Goal: Task Accomplishment & Management: Complete application form

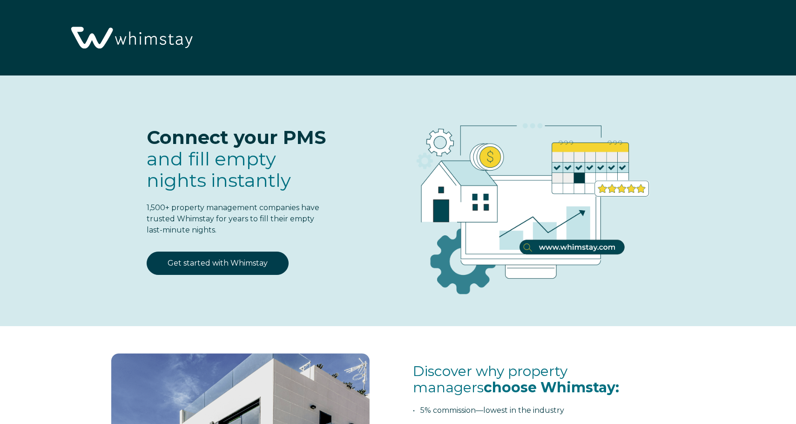
select select "US"
select select "Standard"
click at [250, 263] on link "Get started with Whimstay" at bounding box center [218, 262] width 142 height 23
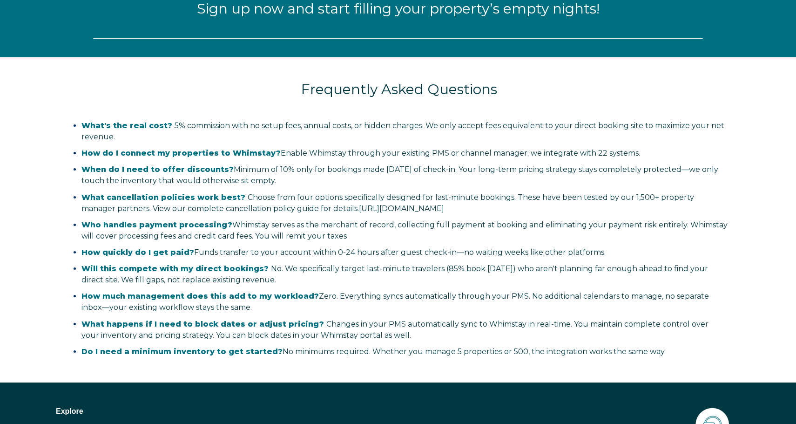
select select "US"
select select "Standard"
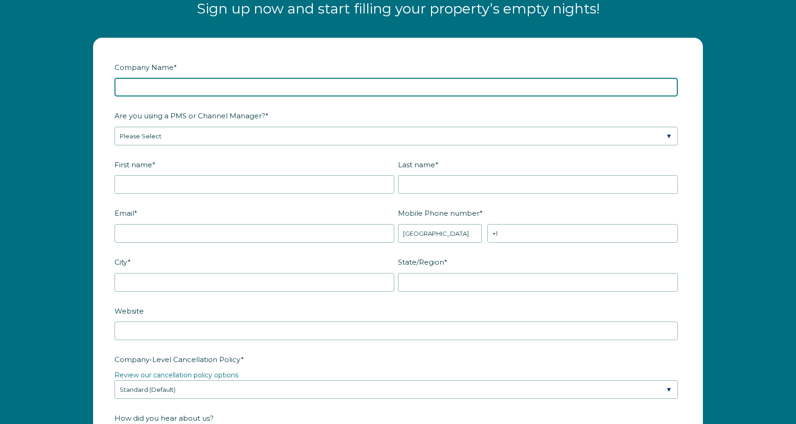
click at [228, 86] on input "Company Name *" at bounding box center [396, 87] width 563 height 19
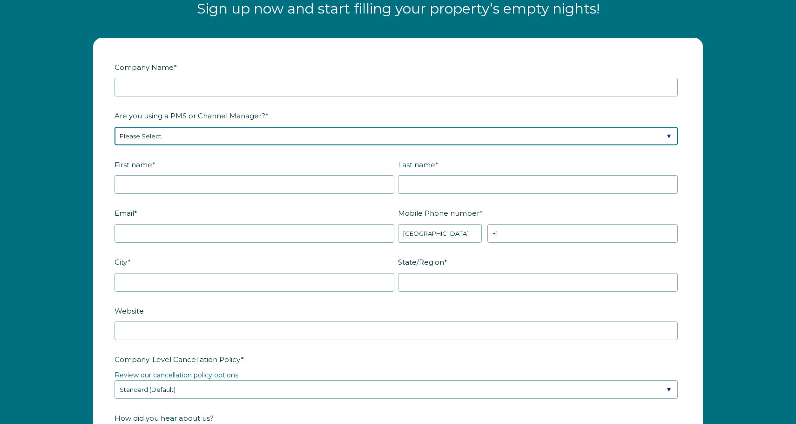
click at [205, 139] on div "Are you using a PMS or Channel Manager? * Please Select Barefoot BookingPal Boo…" at bounding box center [398, 127] width 567 height 38
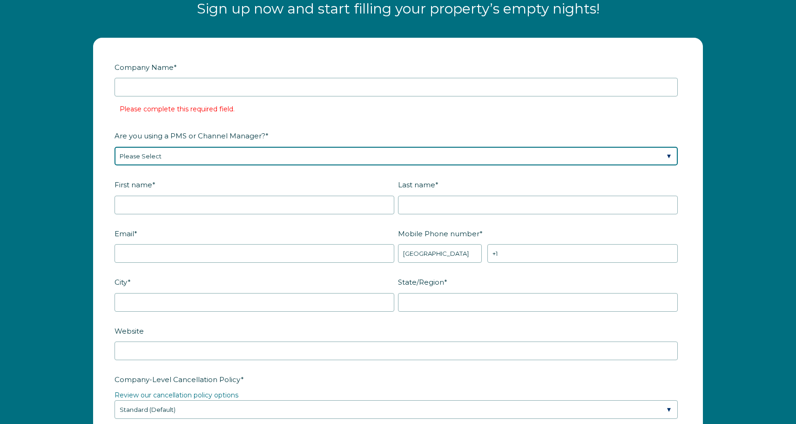
select select "Hostaway"
click at [115, 147] on select "Please Select Barefoot BookingPal Boost Brightside CiiRUS Escapia Guesty Hostaw…" at bounding box center [396, 156] width 563 height 19
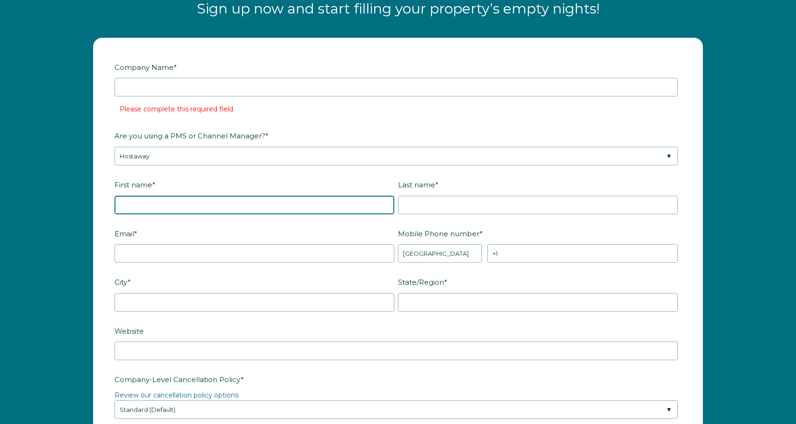
click at [187, 201] on input "First name *" at bounding box center [255, 204] width 280 height 19
type input "Victor"
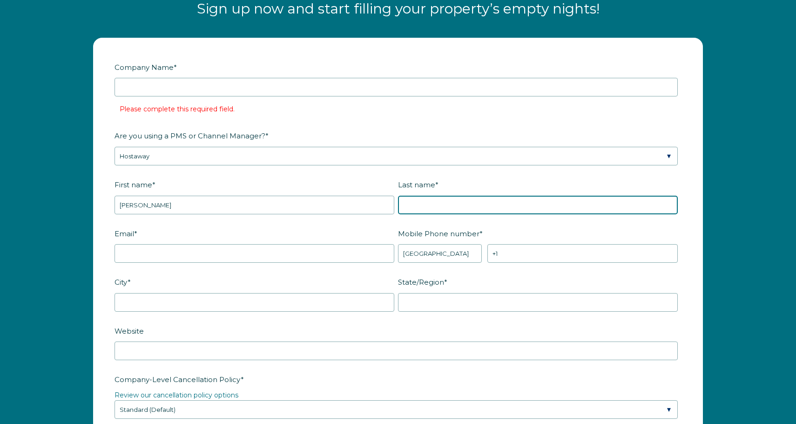
type input "Lozier"
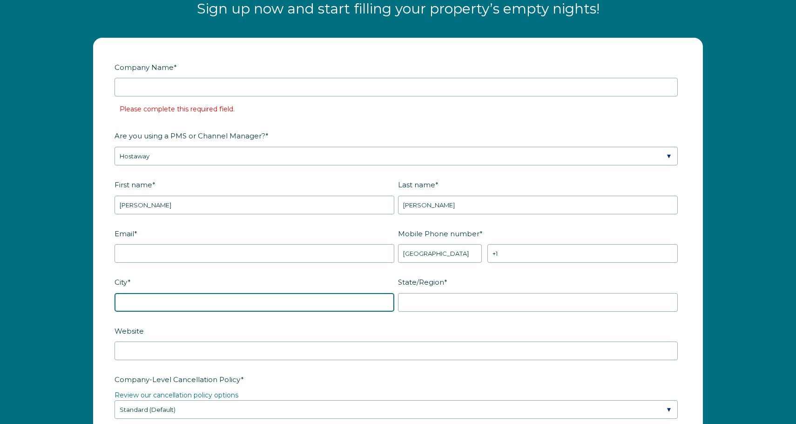
type input "Miami"
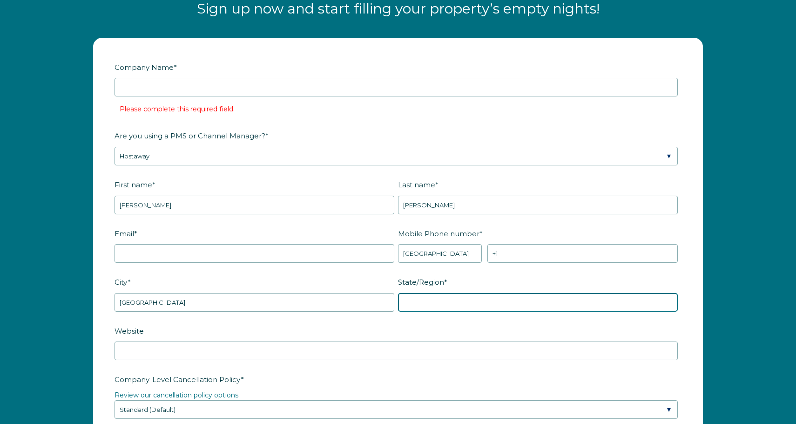
type input "FL"
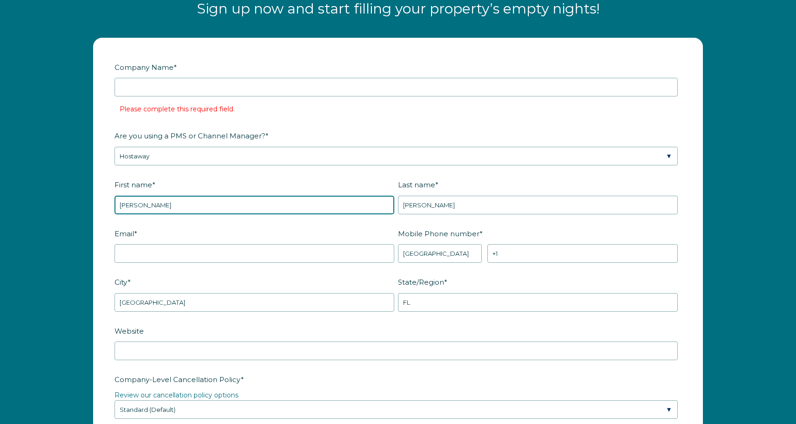
scroll to position [1213, 0]
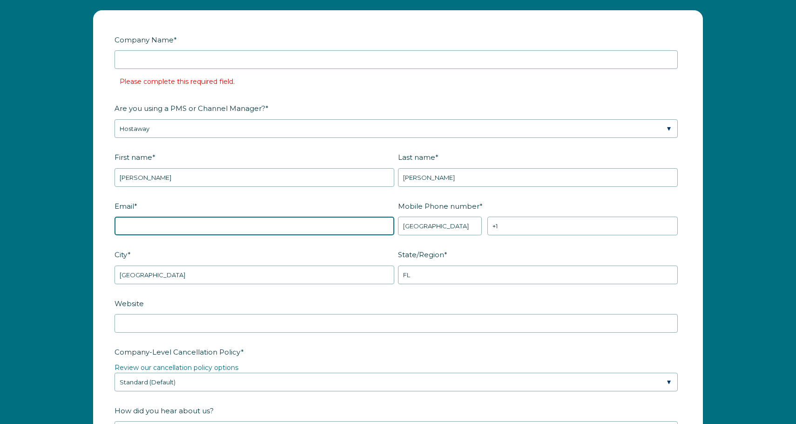
click at [316, 226] on input "Email *" at bounding box center [255, 225] width 280 height 19
type input "victorlozier@gmail.com"
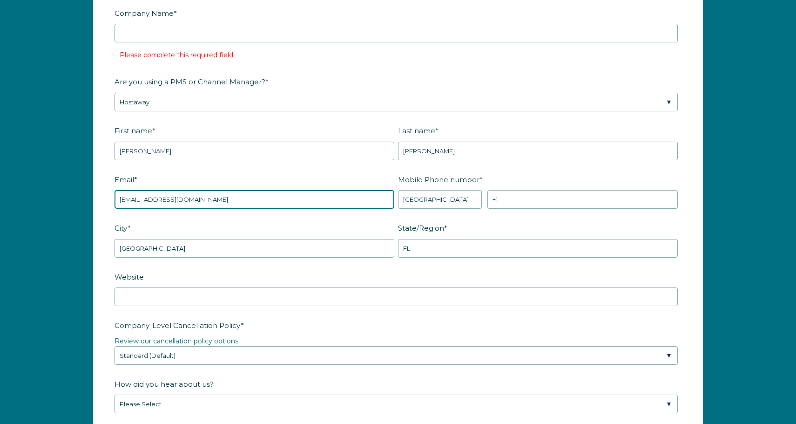
scroll to position [1289, 0]
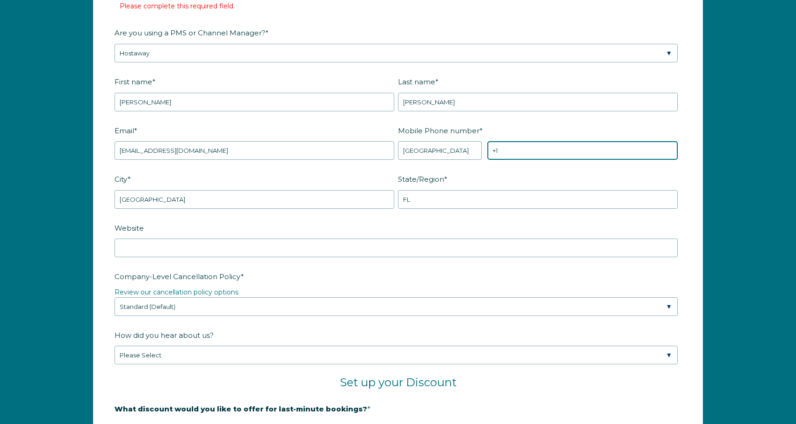
click at [531, 152] on input "+1" at bounding box center [582, 150] width 190 height 19
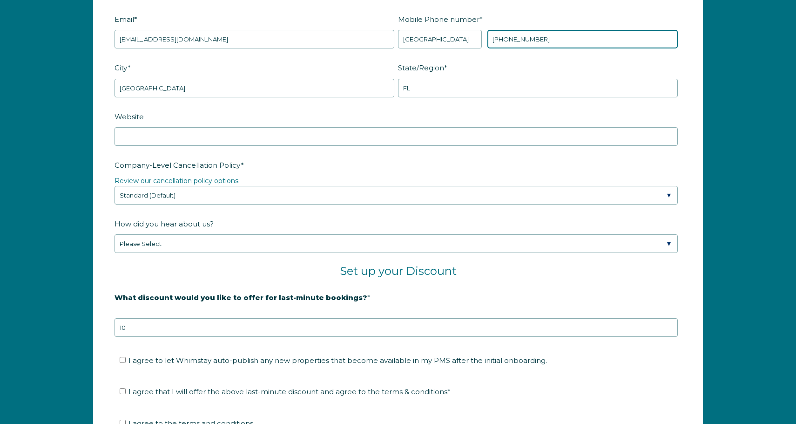
scroll to position [1412, 0]
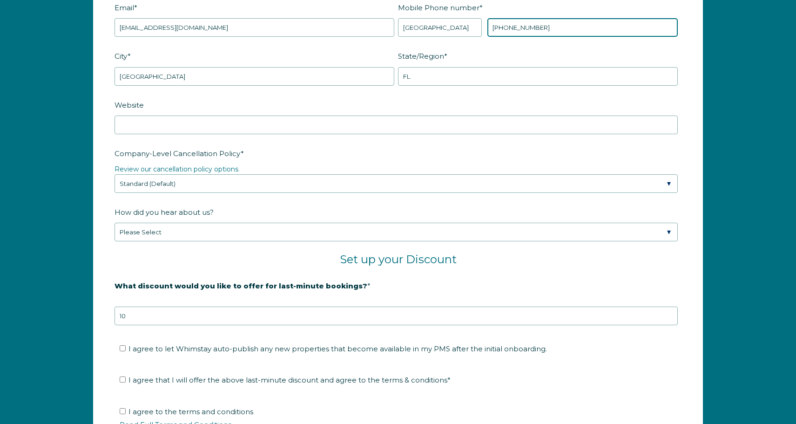
type input "+1 8137534400"
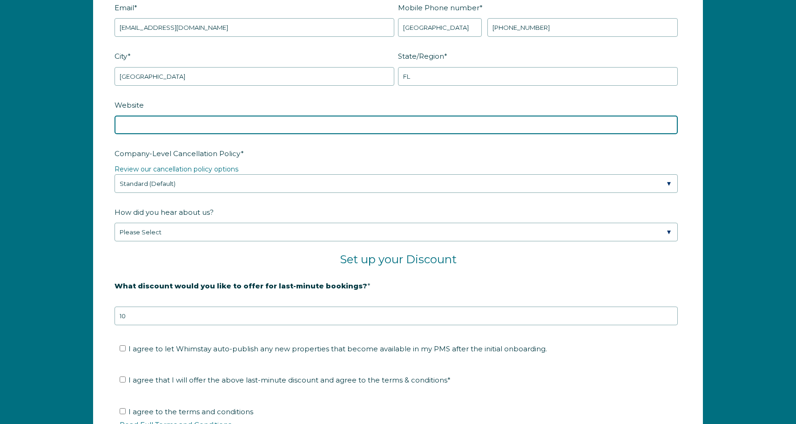
click at [227, 122] on input "Website" at bounding box center [396, 124] width 563 height 19
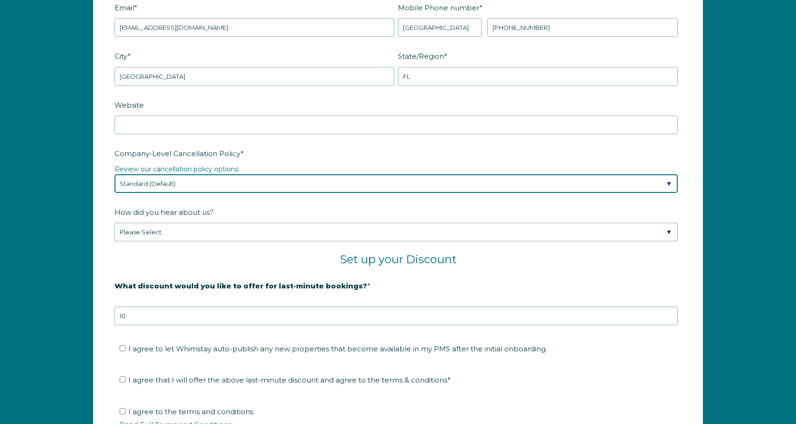
click at [217, 188] on select "Please Select Partial Standard (Default) Moderate Strict" at bounding box center [396, 183] width 563 height 19
select select "Strict"
click at [115, 174] on select "Please Select Partial Standard (Default) Moderate Strict" at bounding box center [396, 183] width 563 height 19
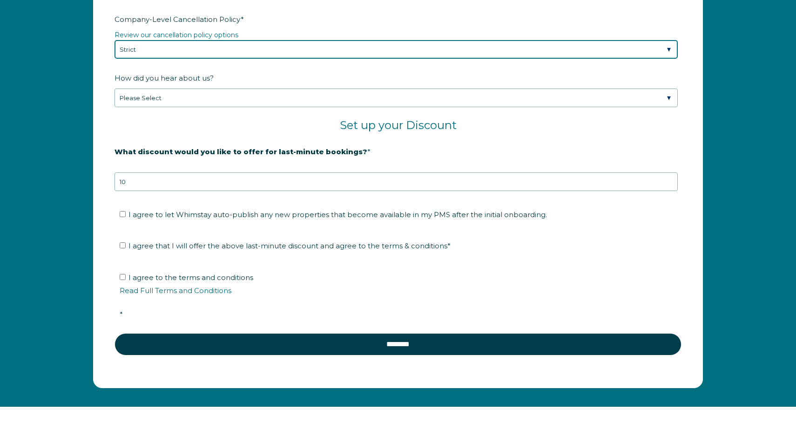
scroll to position [1549, 0]
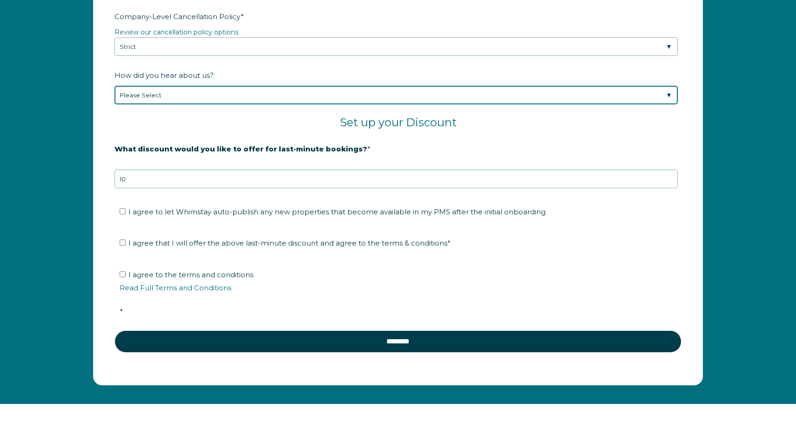
click at [216, 95] on select "Please Select Found Whimstay through a Google search Spoke to a Whimstay salesp…" at bounding box center [396, 95] width 563 height 19
select select "Social Media"
click at [115, 86] on select "Please Select Found Whimstay through a Google search Spoke to a Whimstay salesp…" at bounding box center [396, 95] width 563 height 19
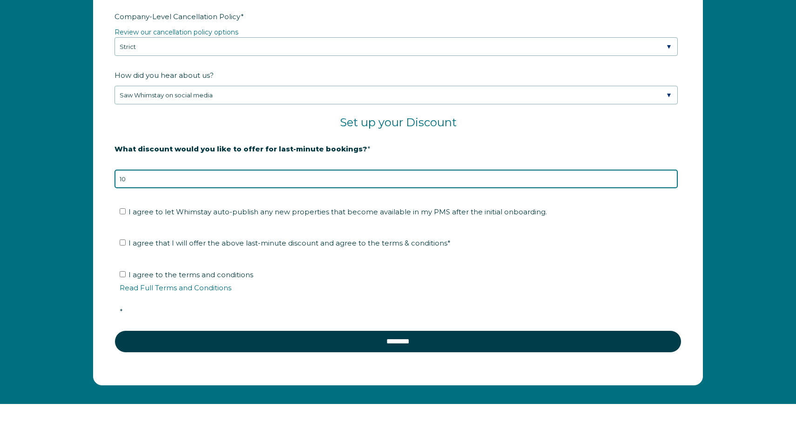
click at [162, 179] on input "10" at bounding box center [396, 178] width 563 height 19
type input "1"
type input "5"
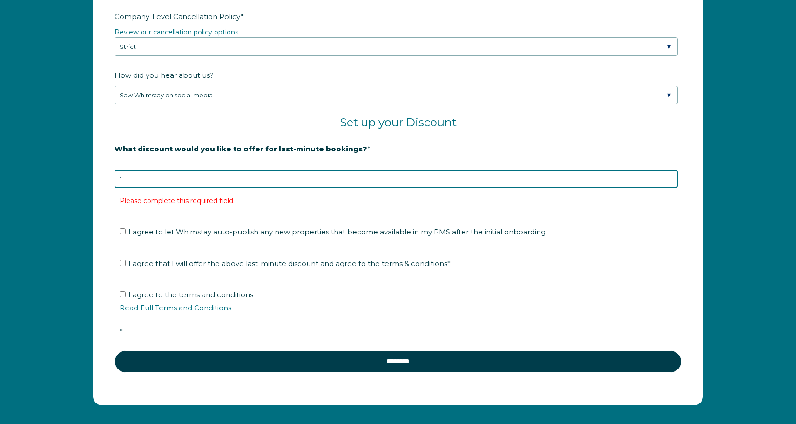
type input "10"
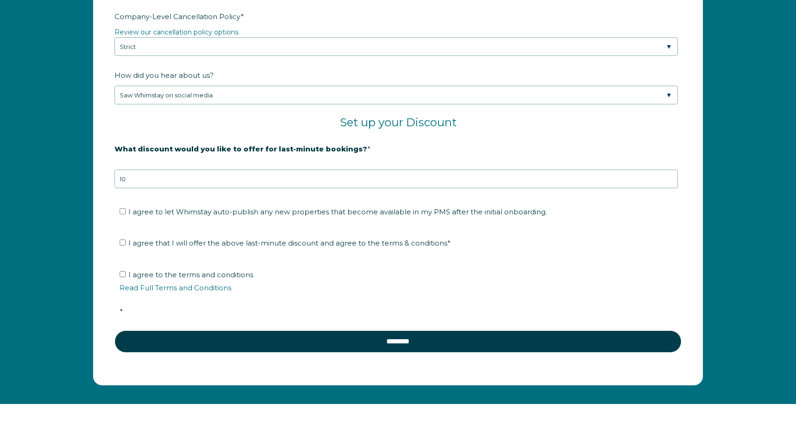
click at [119, 209] on ul "I agree to let Whimstay auto-publish any new properties that become available i…" at bounding box center [396, 211] width 563 height 15
click at [122, 210] on input "I agree to let Whimstay auto-publish any new properties that become available i…" at bounding box center [123, 211] width 6 height 6
checkbox input "true"
click at [120, 245] on label "I agree that I will offer the above last-minute discount and agree to the terms…" at bounding box center [285, 242] width 331 height 9
click at [120, 245] on input "I agree that I will offer the above last-minute discount and agree to the terms…" at bounding box center [123, 242] width 6 height 6
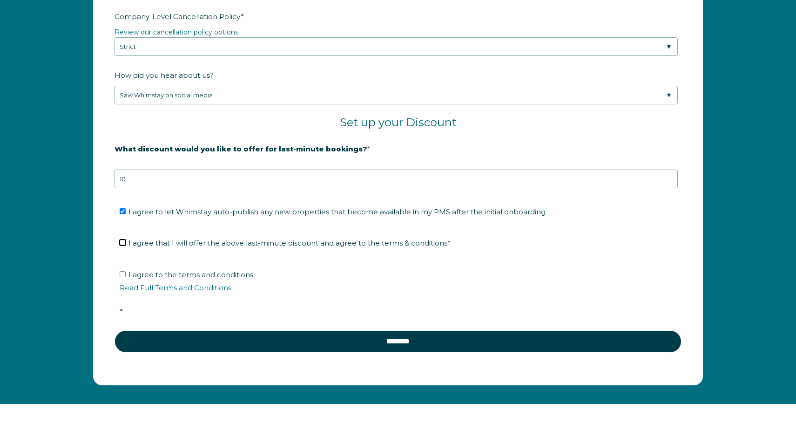
checkbox input "true"
click at [123, 272] on input "I agree to the terms and conditions Read Full Terms and Conditions *" at bounding box center [123, 274] width 6 height 6
checkbox input "true"
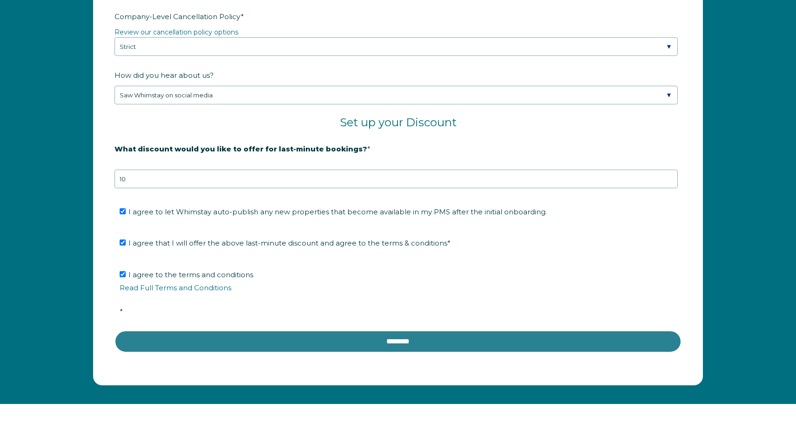
click at [240, 339] on input "********" at bounding box center [398, 341] width 567 height 22
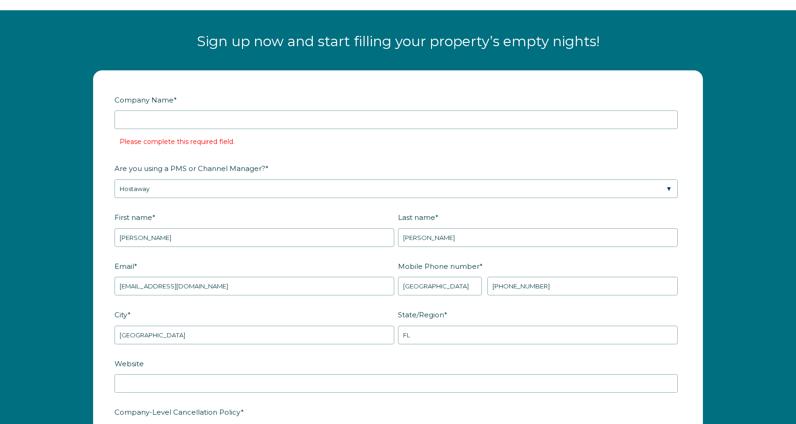
scroll to position [1147, 0]
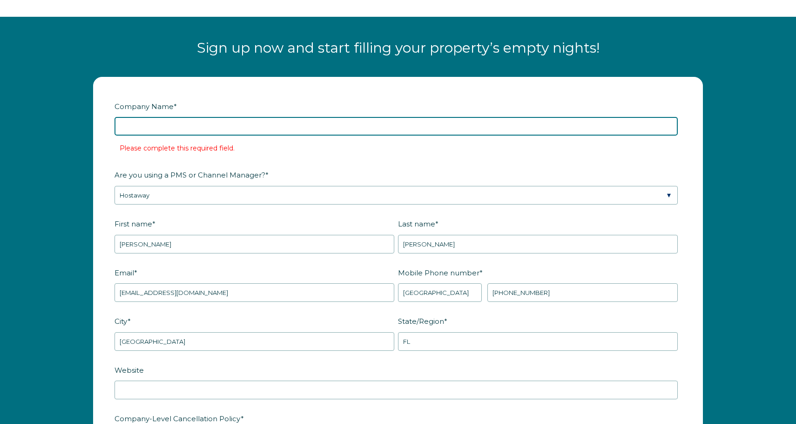
click at [187, 128] on input "Company Name *" at bounding box center [396, 126] width 563 height 19
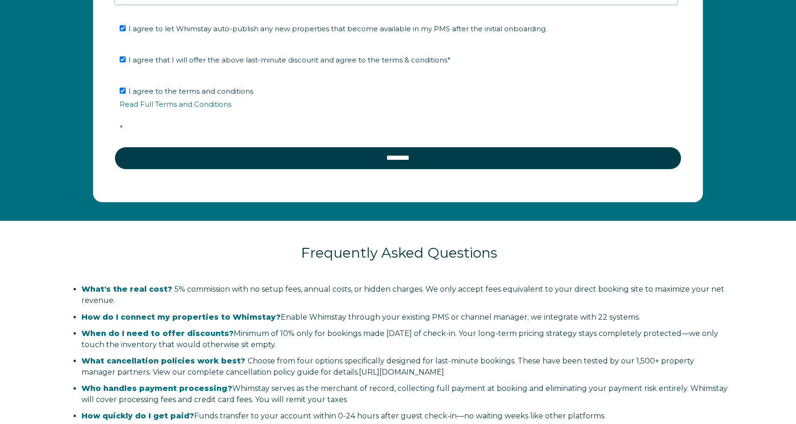
scroll to position [1570, 0]
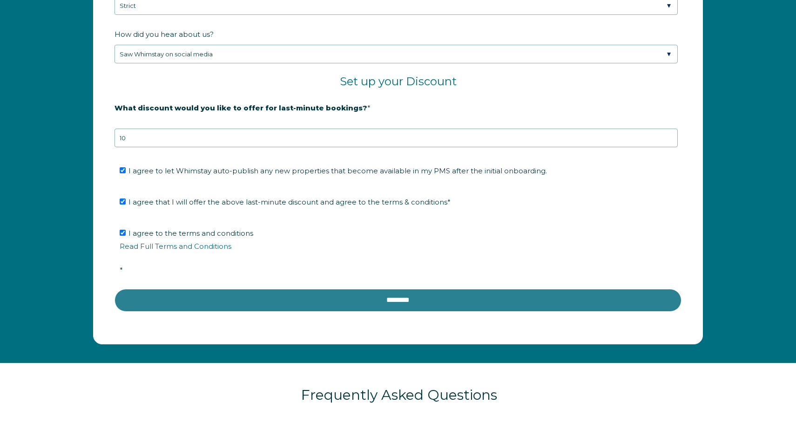
type input "voilarentals"
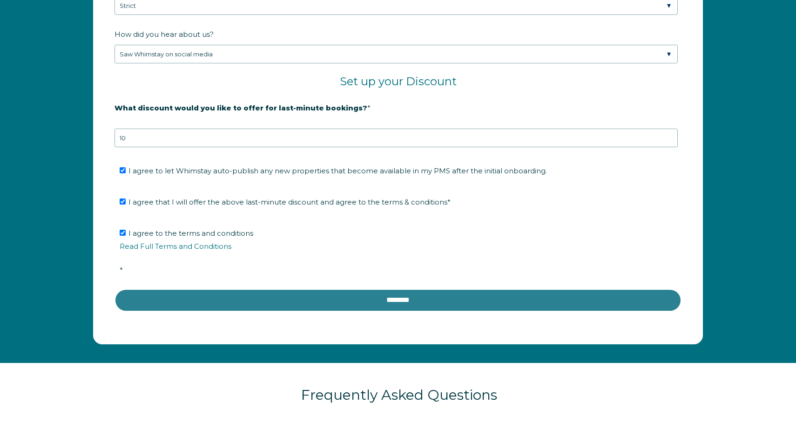
click at [302, 299] on input "********" at bounding box center [398, 300] width 567 height 22
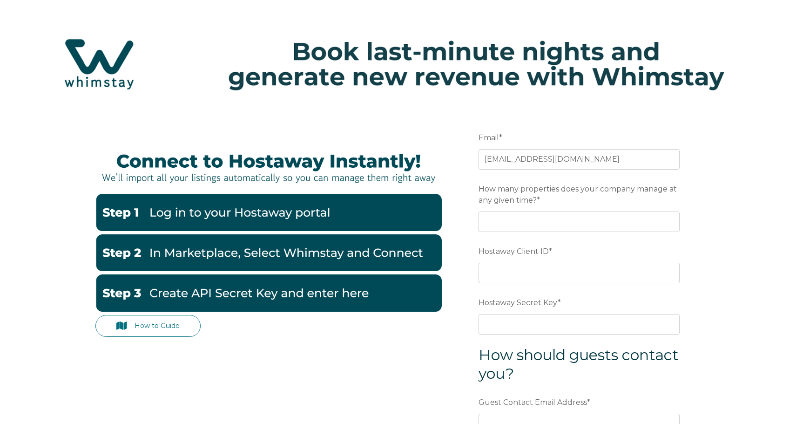
click at [334, 297] on img at bounding box center [268, 292] width 346 height 37
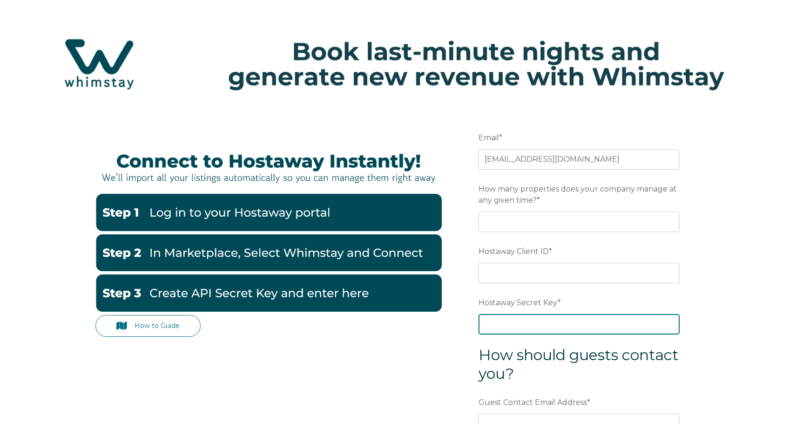
click at [532, 326] on input "Hostaway Secret Key *" at bounding box center [578, 324] width 201 height 20
paste input "5f129ad5b755647ef0200a821f42bb2e1a7afb4e4054c8cc354c7684e27c1fdd"
type input "5f129ad5b755647ef0200a821f42bb2e1a7afb4e4054c8cc354c7684e27c1fdd"
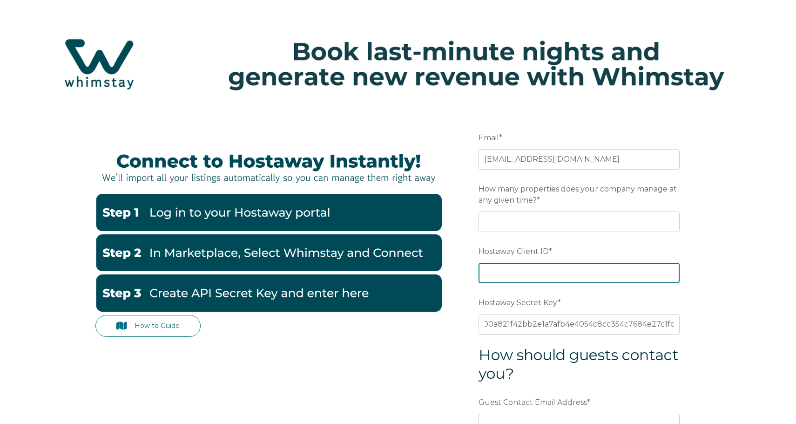
scroll to position [0, 0]
click at [531, 274] on input "Hostaway Client ID *" at bounding box center [578, 273] width 201 height 20
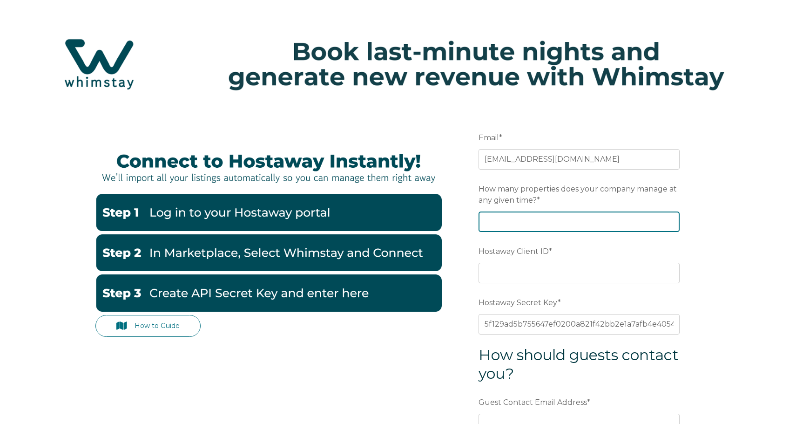
click at [521, 219] on input "How many properties does your company manage at any given time? *" at bounding box center [578, 221] width 201 height 20
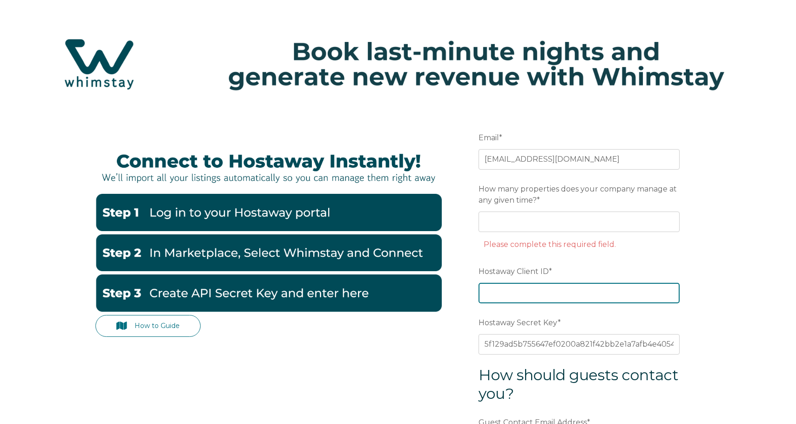
click at [511, 272] on div "Hostaway Client ID *" at bounding box center [578, 283] width 201 height 40
paste input "31363"
type input "31363"
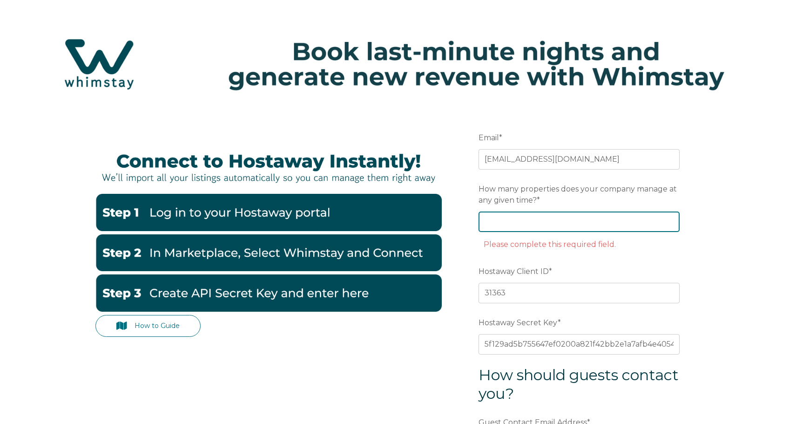
click at [529, 217] on input "How many properties does your company manage at any given time? *" at bounding box center [578, 221] width 201 height 20
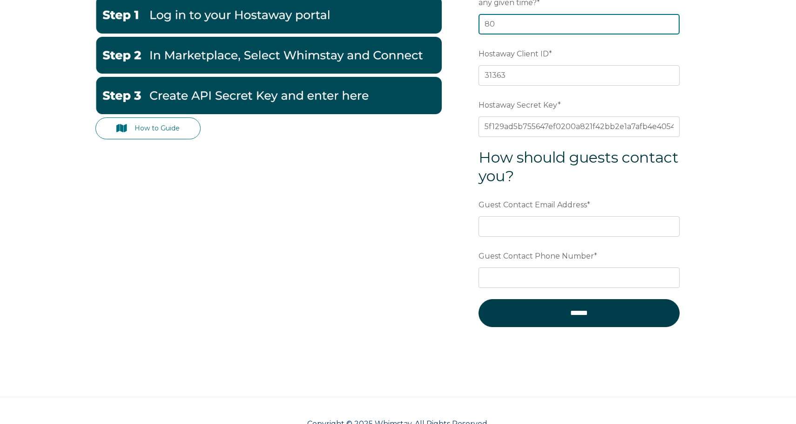
scroll to position [199, 0]
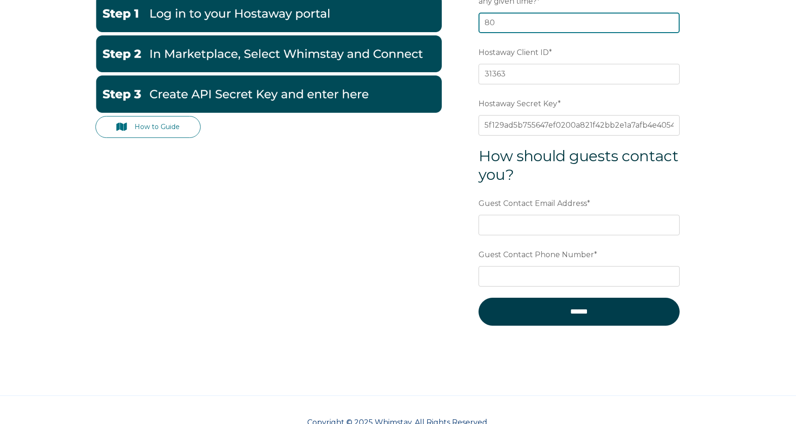
type input "80"
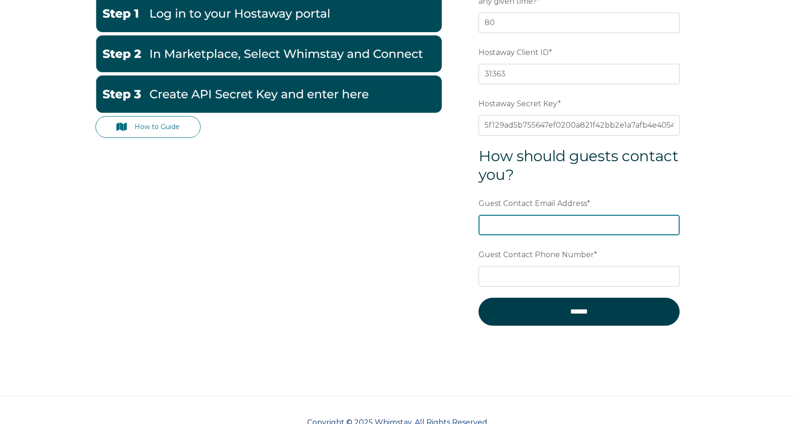
click at [556, 223] on input "Guest Contact Email Address *" at bounding box center [578, 225] width 201 height 20
type input "voilarental@gmail.com"
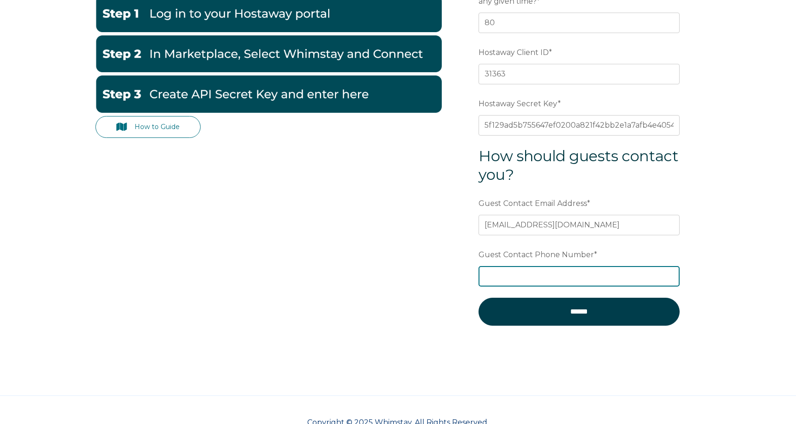
click at [550, 281] on input "Guest Contact Phone Number *" at bounding box center [578, 276] width 201 height 20
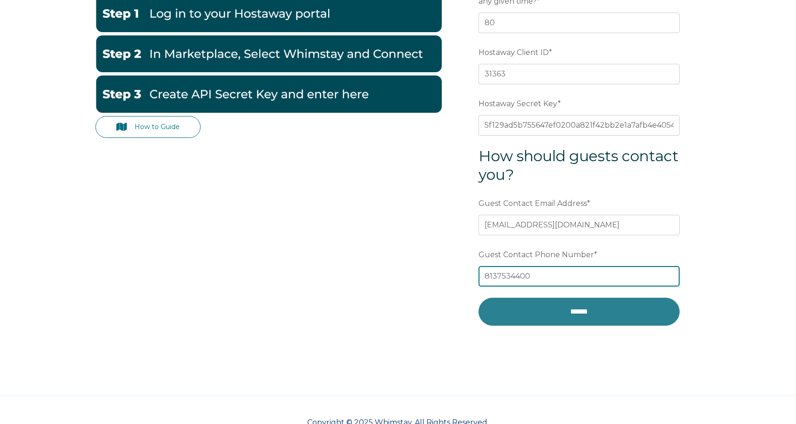
type input "8137534400"
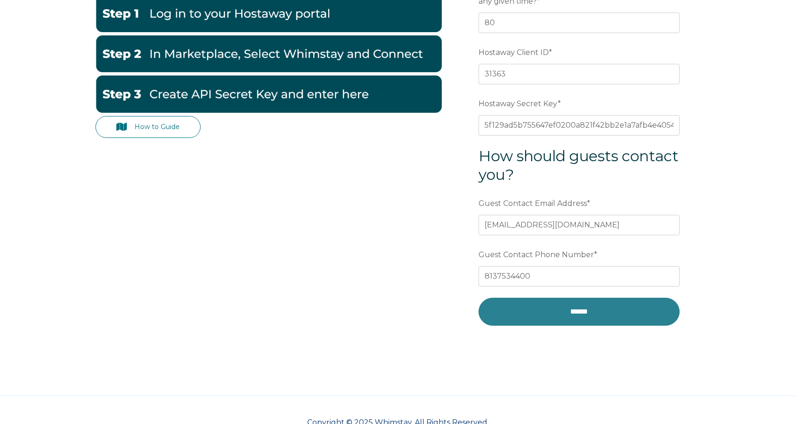
click at [566, 311] on input "******" at bounding box center [578, 311] width 201 height 28
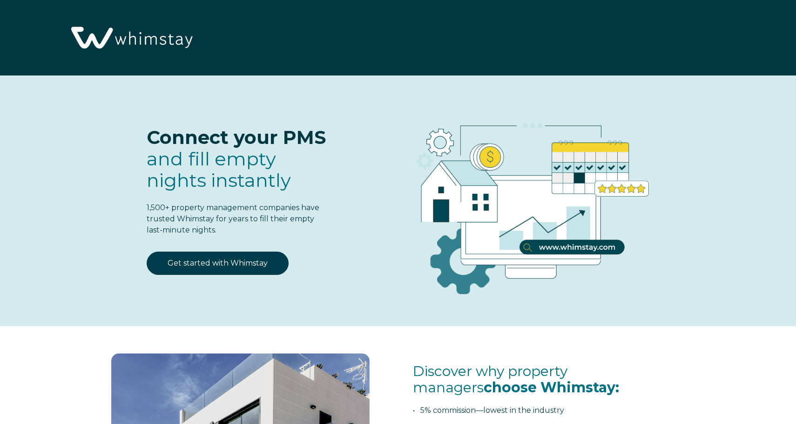
select select "US"
select select "Standard"
